Goal: Check status

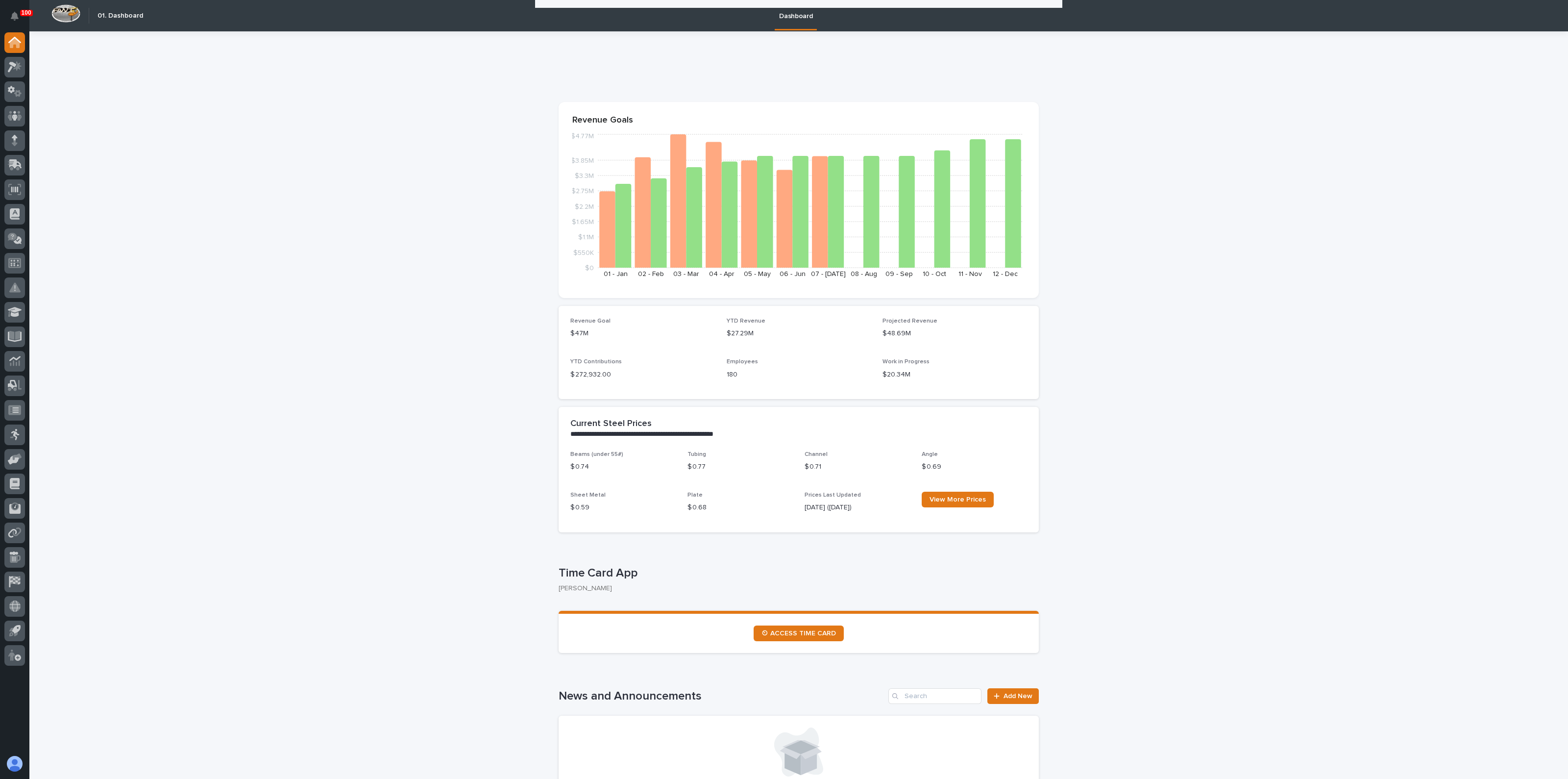
scroll to position [368, 0]
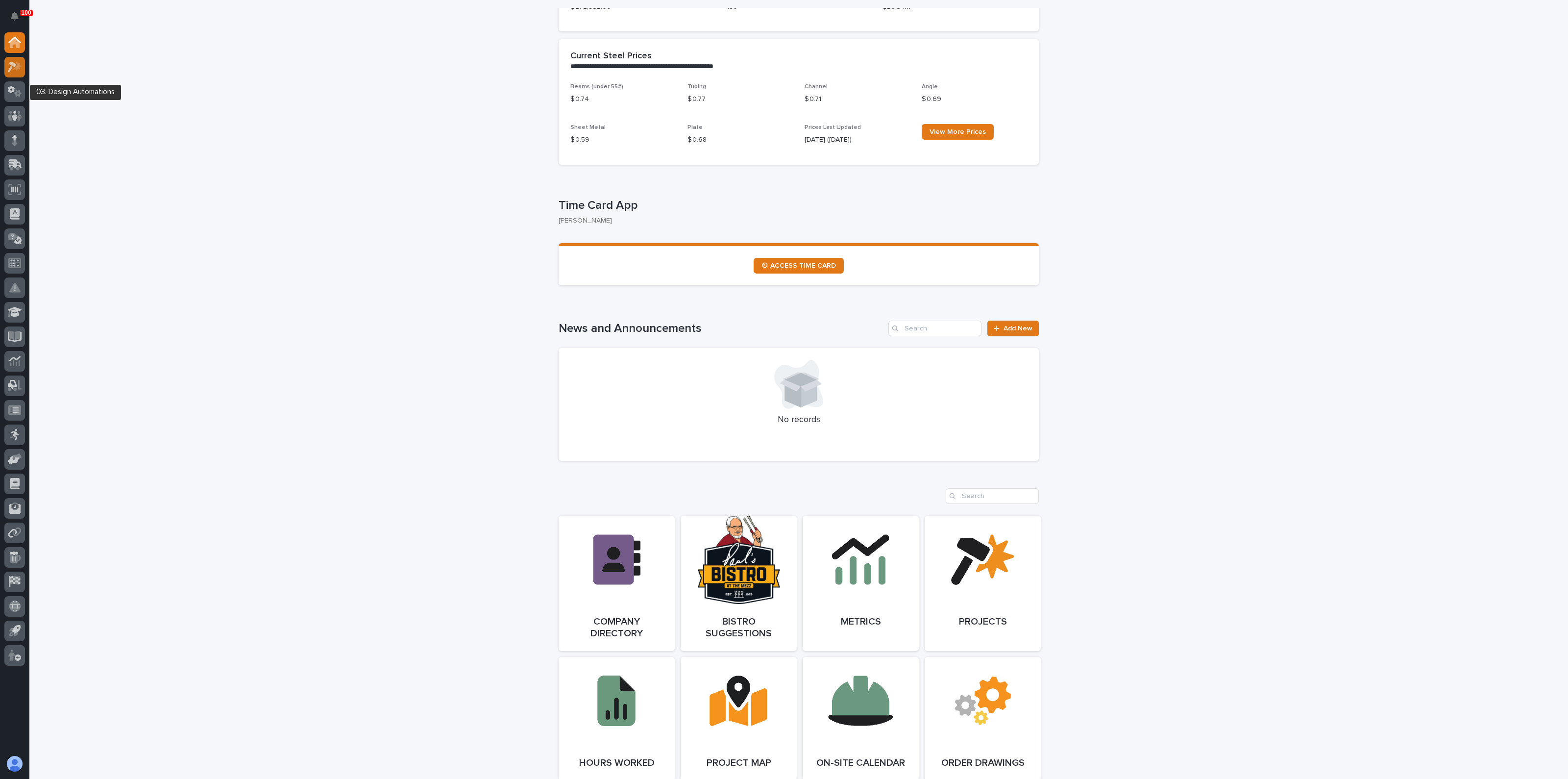
click at [14, 69] on icon at bounding box center [18, 66] width 9 height 10
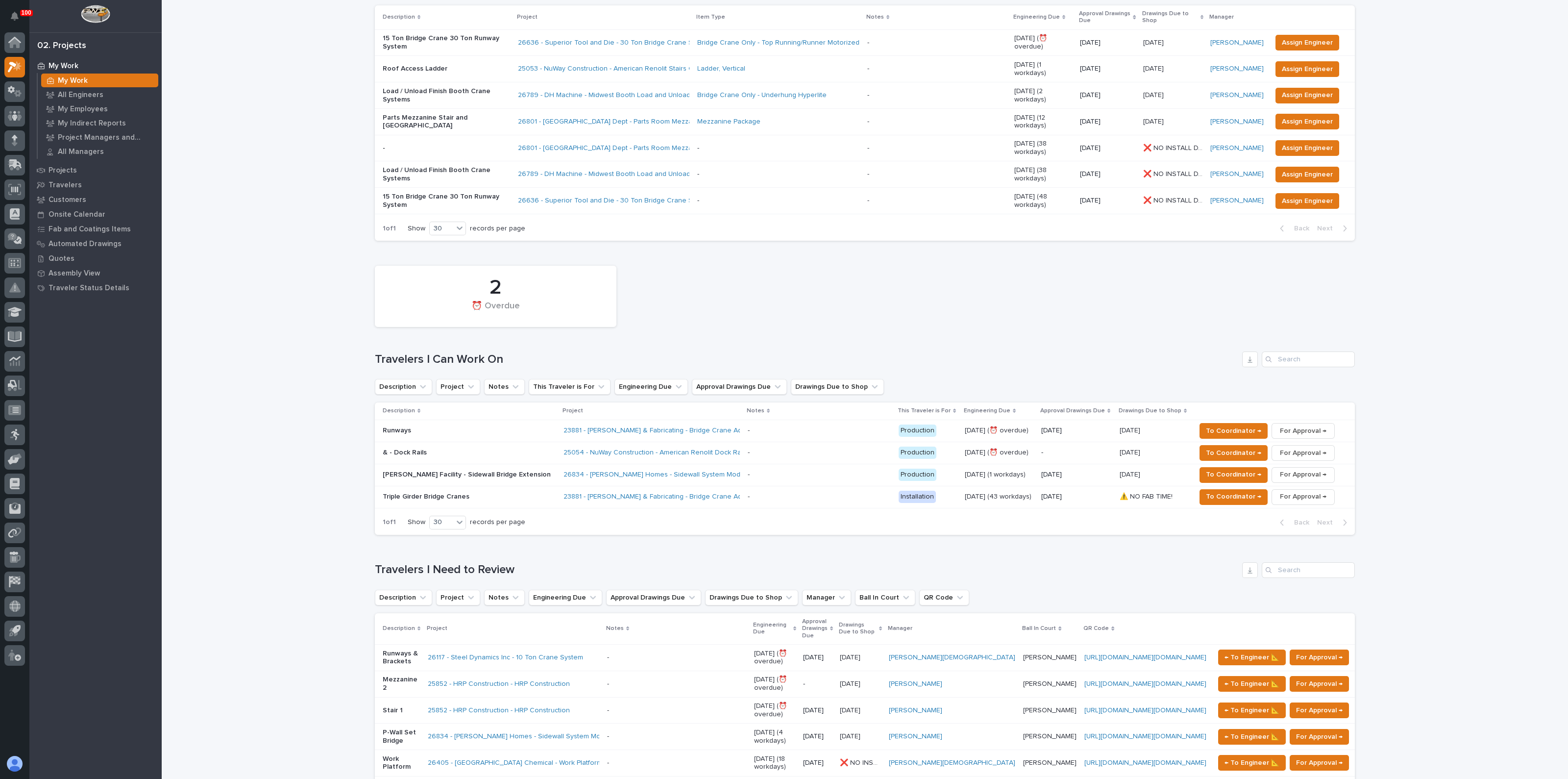
scroll to position [245, 0]
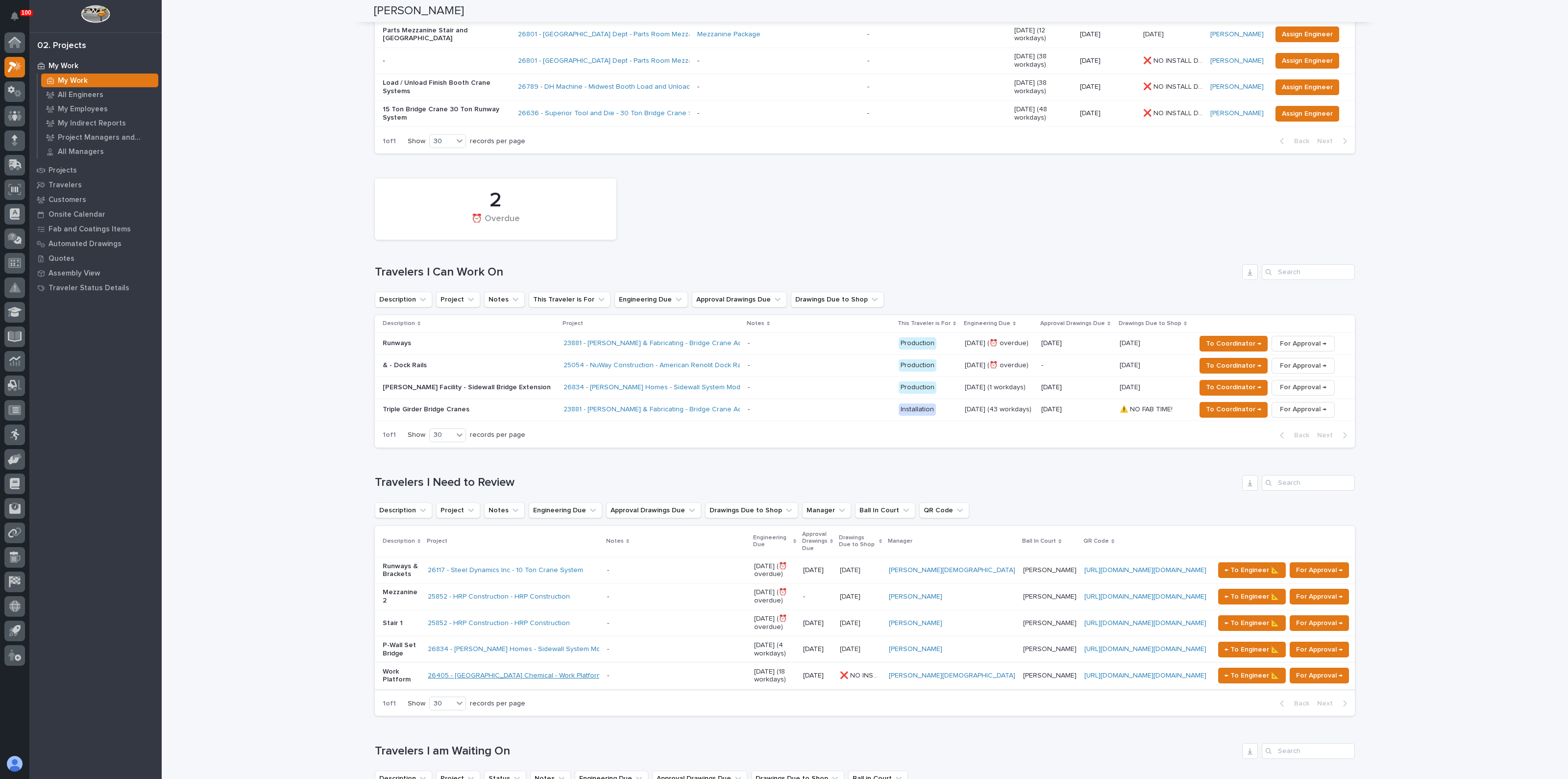
click at [472, 672] on link "26405 - [GEOGRAPHIC_DATA] Chemical - Work Platform" at bounding box center [515, 676] width 175 height 9
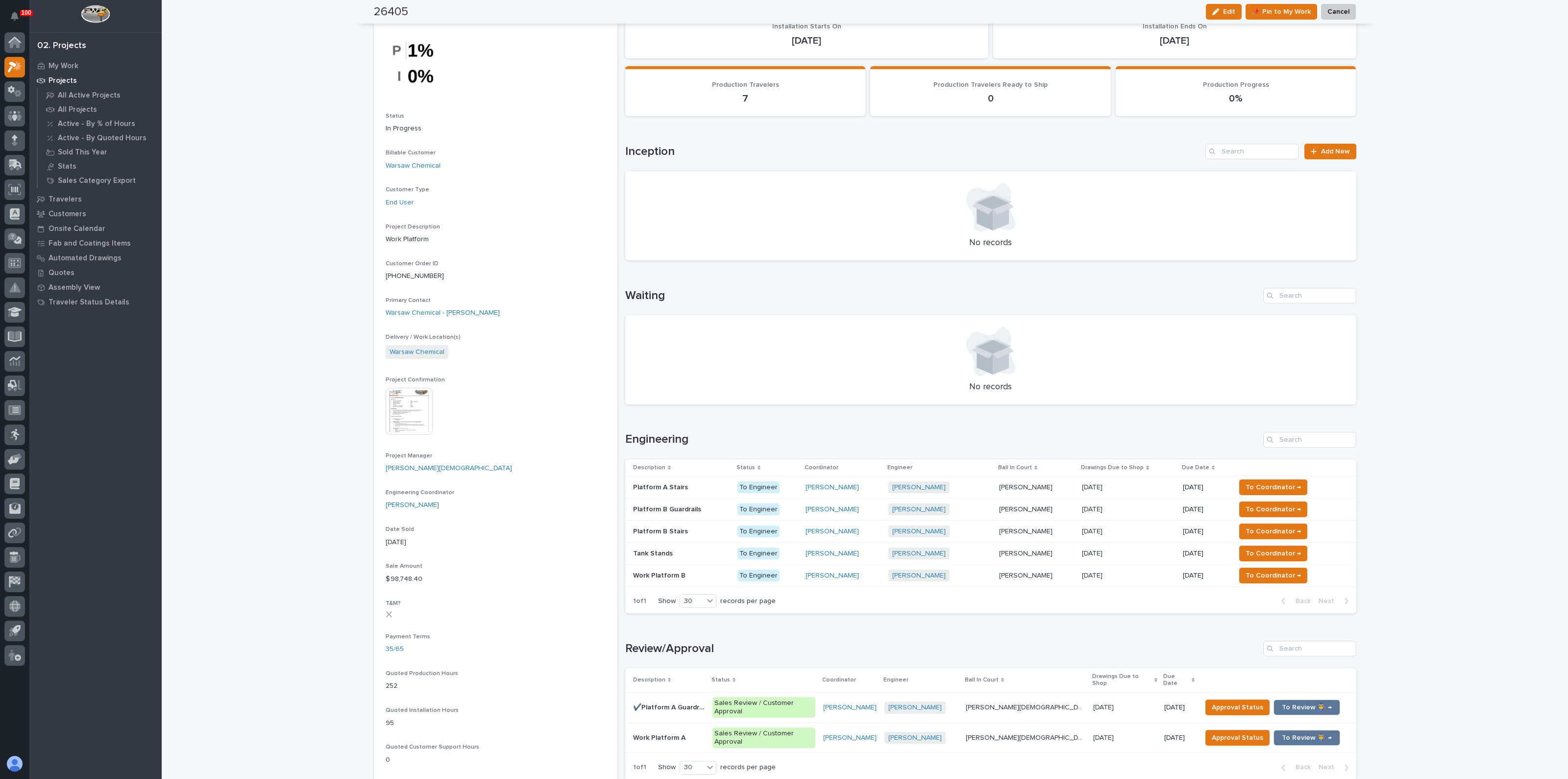
scroll to position [122, 0]
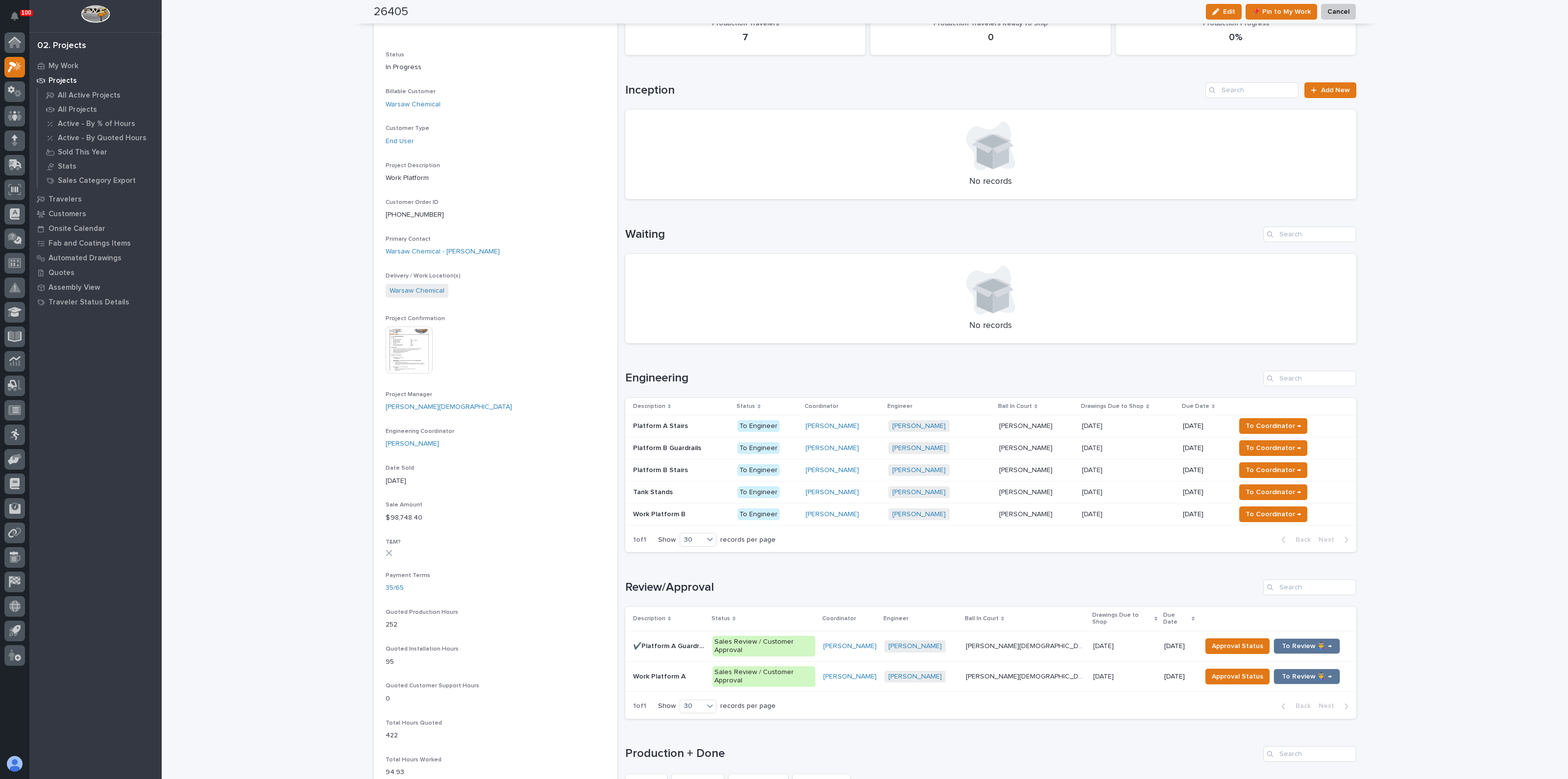
click at [671, 671] on p "Work Platform A" at bounding box center [660, 675] width 54 height 10
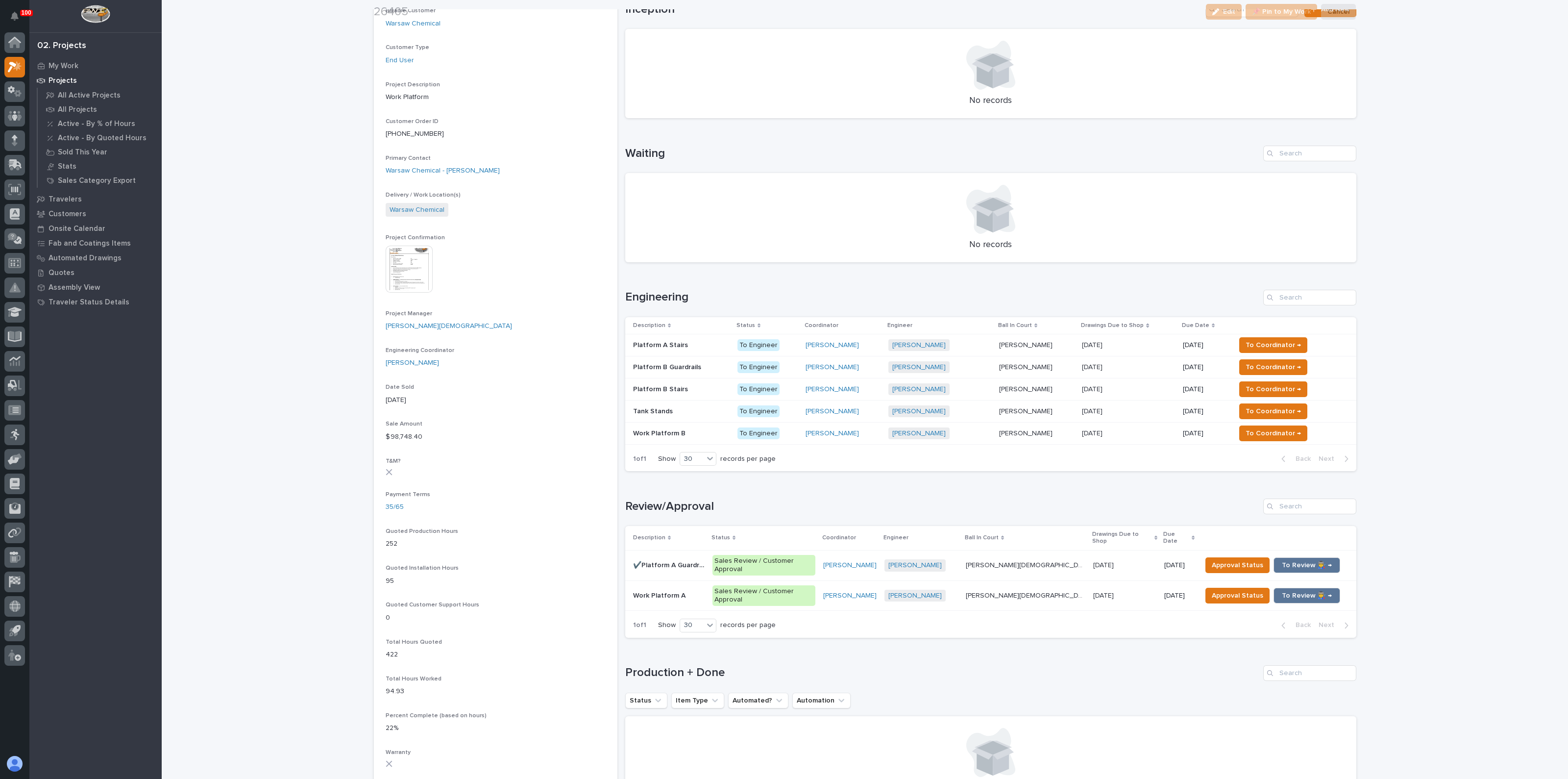
scroll to position [245, 0]
